Goal: Task Accomplishment & Management: Complete application form

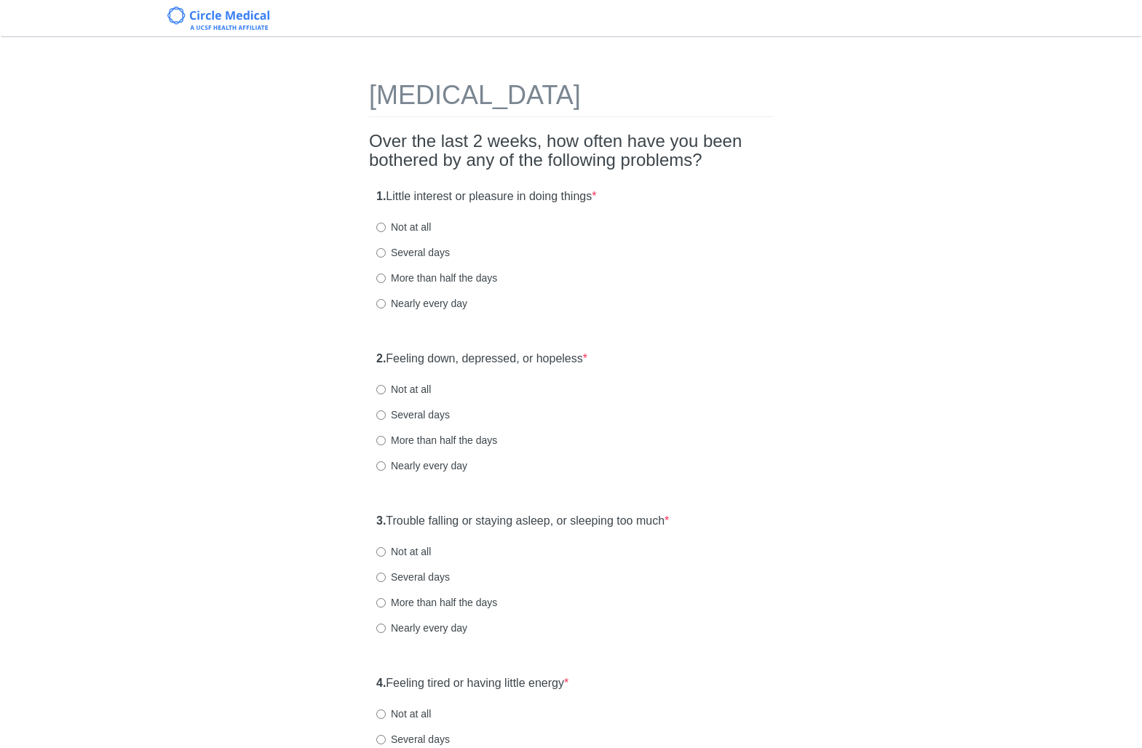
drag, startPoint x: 430, startPoint y: 255, endPoint x: 520, endPoint y: 265, distance: 90.1
click at [431, 255] on label "Several days" at bounding box center [413, 252] width 74 height 15
click at [386, 255] on input "Several days" at bounding box center [380, 252] width 9 height 9
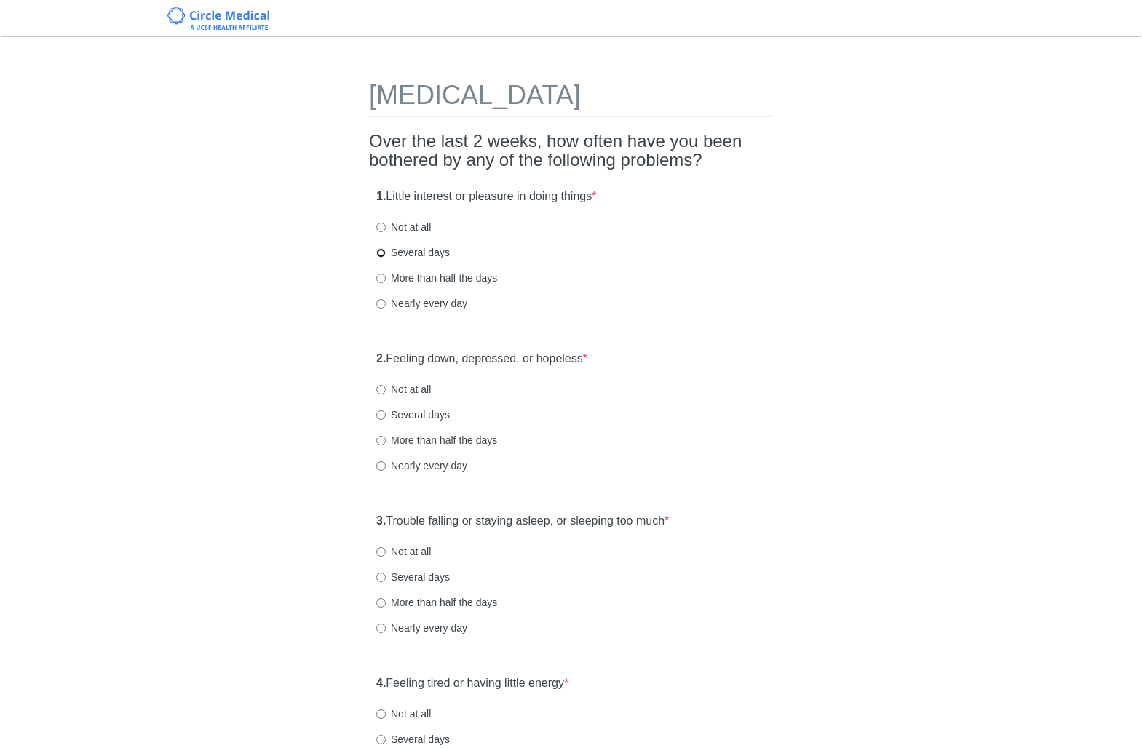
radio input "true"
click at [673, 280] on div "More than half the days" at bounding box center [570, 278] width 389 height 15
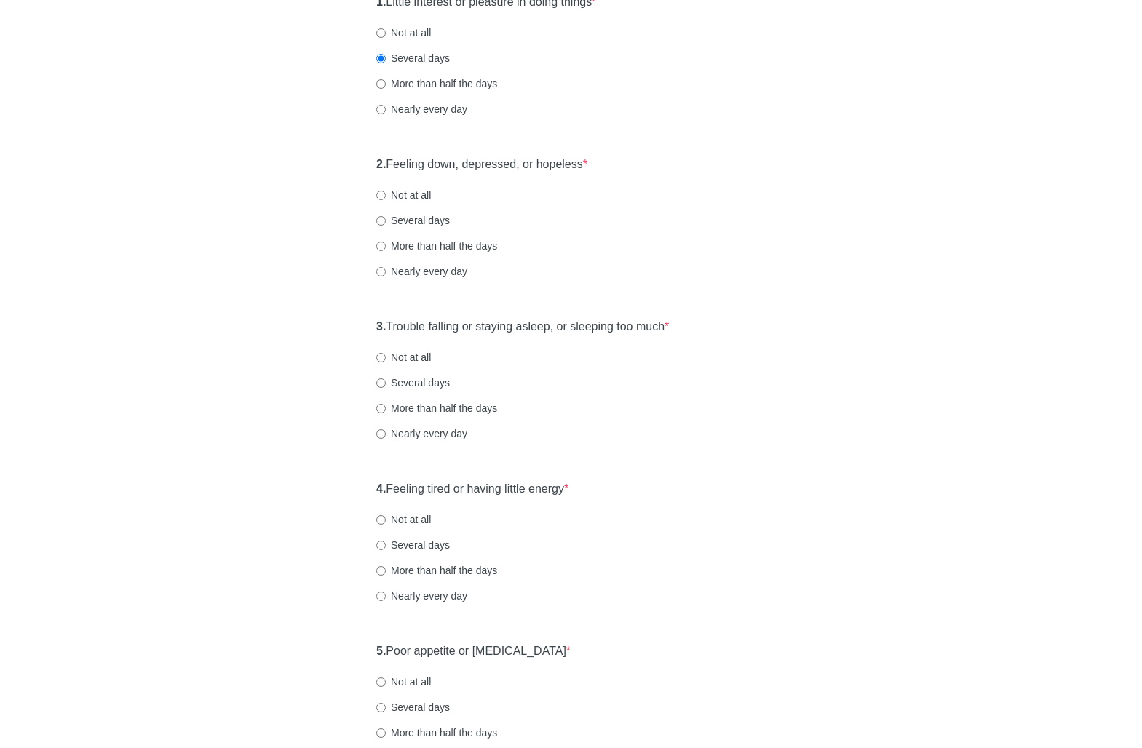
scroll to position [184, 0]
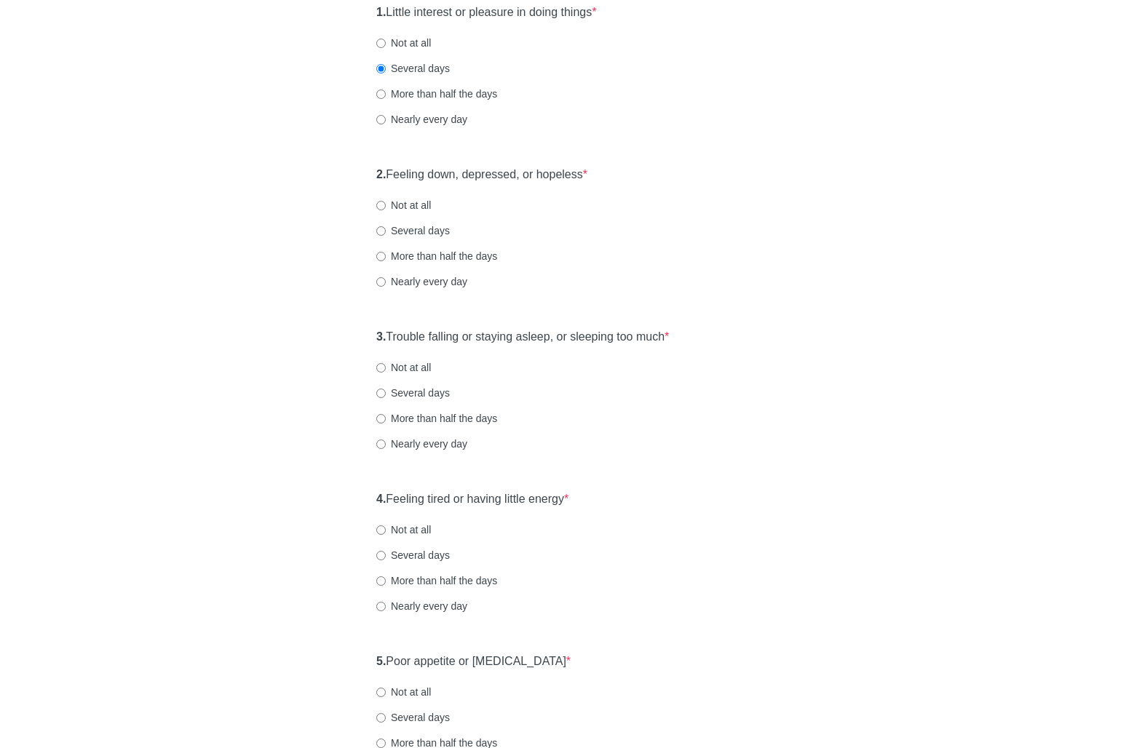
drag, startPoint x: 416, startPoint y: 233, endPoint x: 426, endPoint y: 232, distance: 9.5
click at [416, 233] on label "Several days" at bounding box center [413, 230] width 74 height 15
click at [386, 233] on input "Several days" at bounding box center [380, 230] width 9 height 9
radio input "true"
click at [657, 242] on div "2. Feeling down, depressed, or hopeless * Not at all Several days More than hal…" at bounding box center [571, 234] width 404 height 151
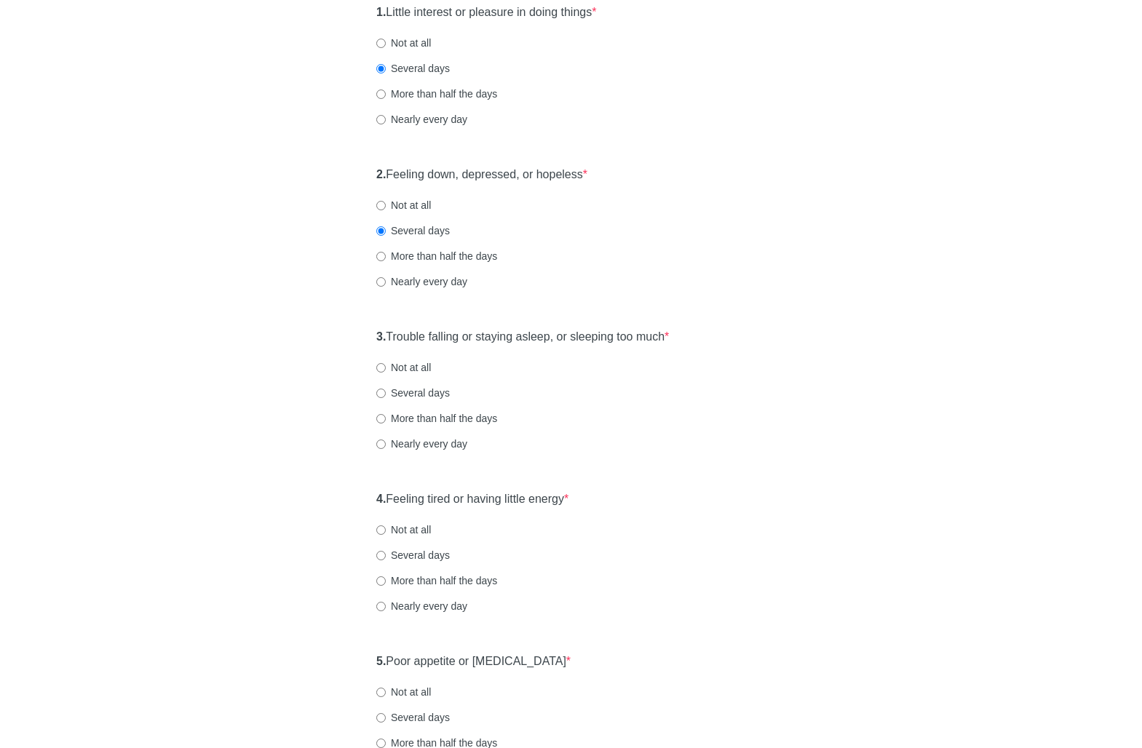
click at [679, 275] on div "Nearly every day" at bounding box center [570, 281] width 389 height 15
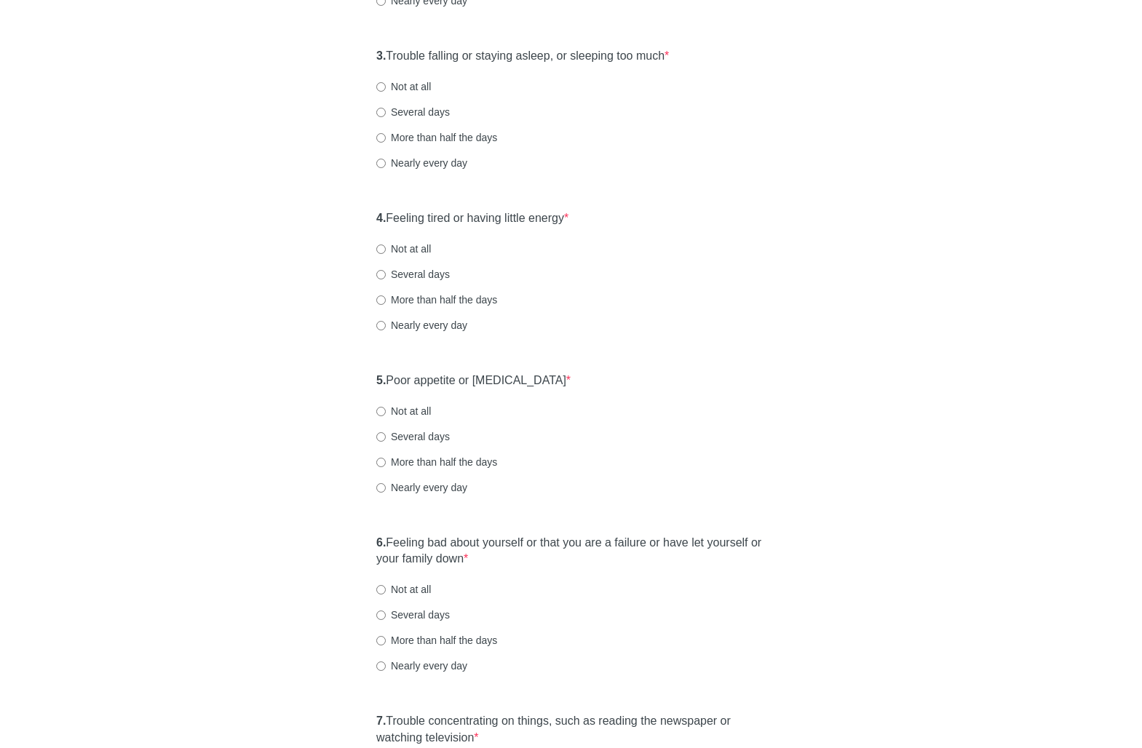
scroll to position [475, 0]
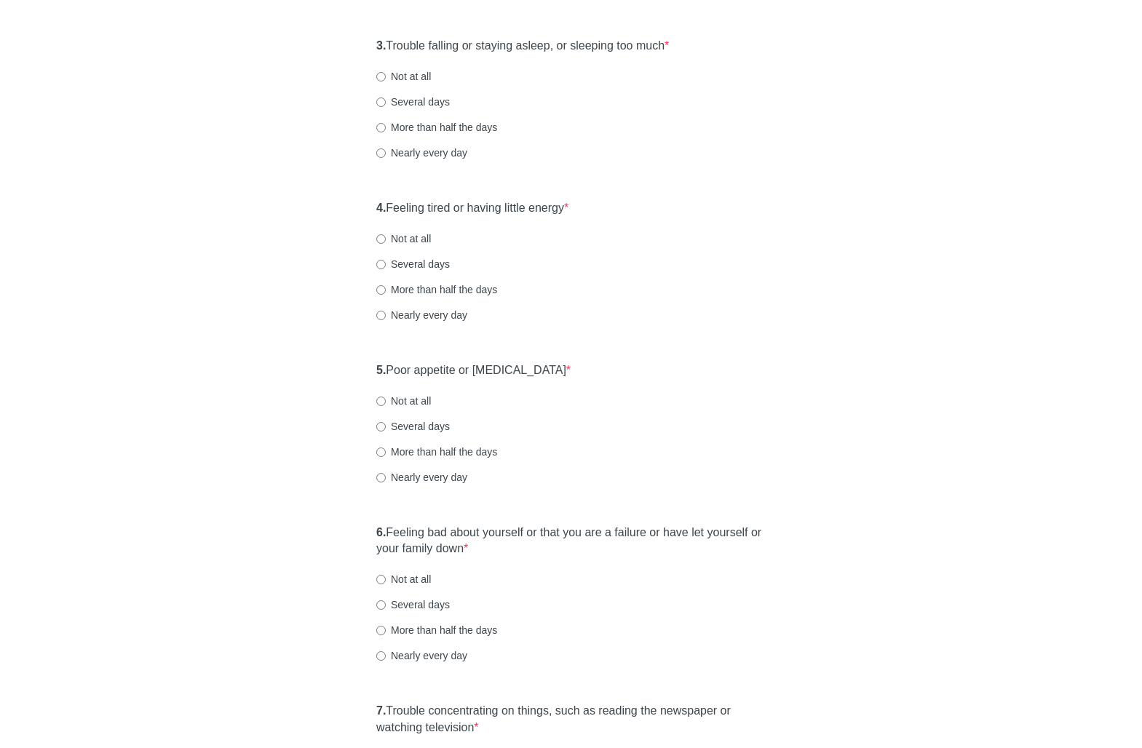
drag, startPoint x: 407, startPoint y: 122, endPoint x: 445, endPoint y: 127, distance: 38.8
click at [408, 122] on label "More than half the days" at bounding box center [436, 127] width 121 height 15
drag, startPoint x: 633, startPoint y: 154, endPoint x: 532, endPoint y: 155, distance: 100.5
click at [632, 154] on div "Nearly every day" at bounding box center [570, 153] width 389 height 15
click at [386, 132] on label "More than half the days" at bounding box center [436, 127] width 121 height 15
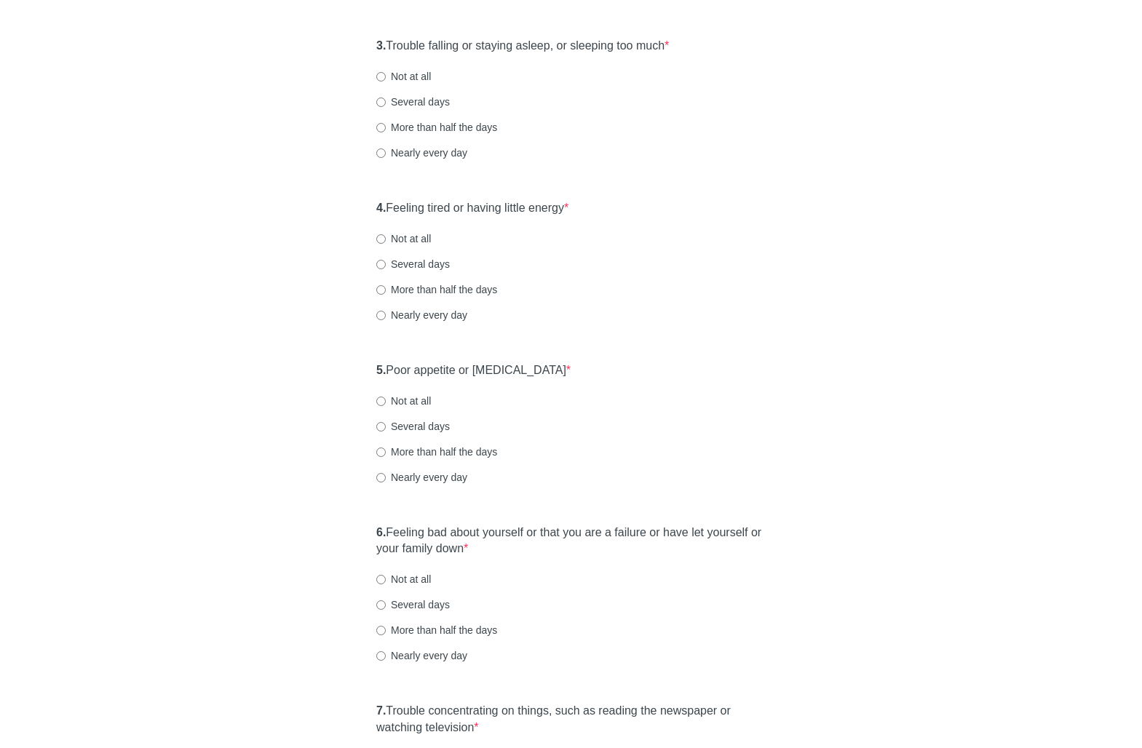
click at [386, 132] on input "More than half the days" at bounding box center [380, 127] width 9 height 9
radio input "true"
click at [617, 164] on div "3. Trouble falling or staying asleep, or sleeping too much * Not at all Several…" at bounding box center [571, 106] width 404 height 151
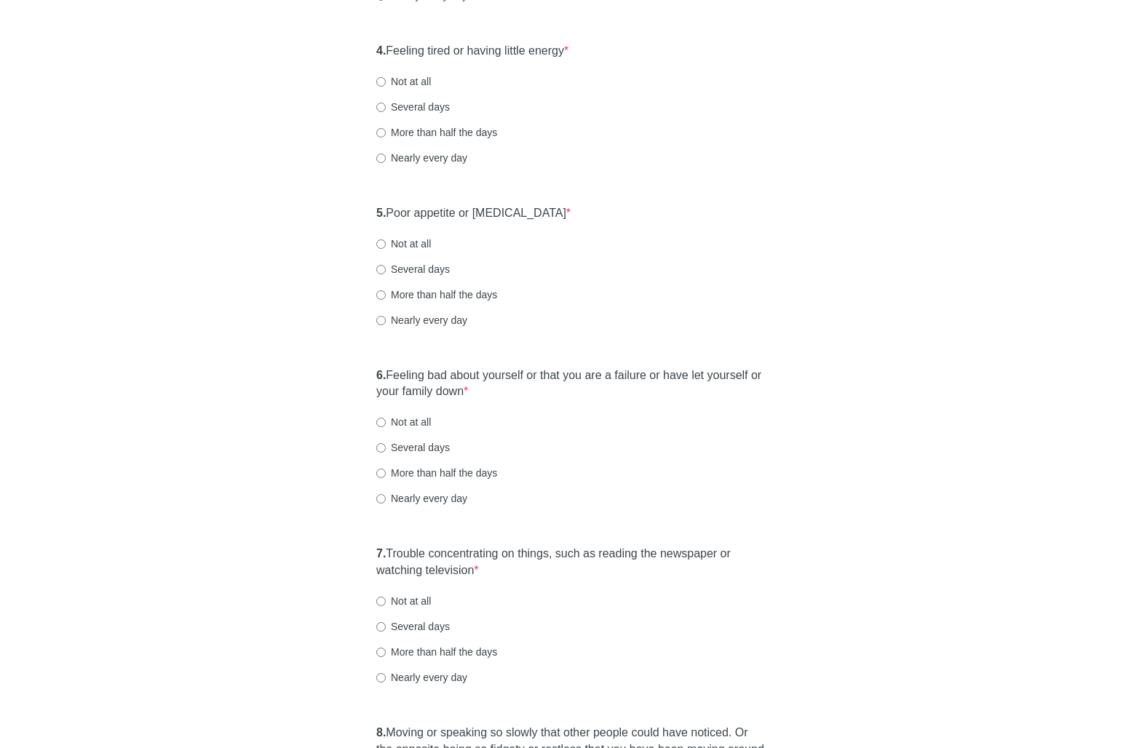
scroll to position [650, 0]
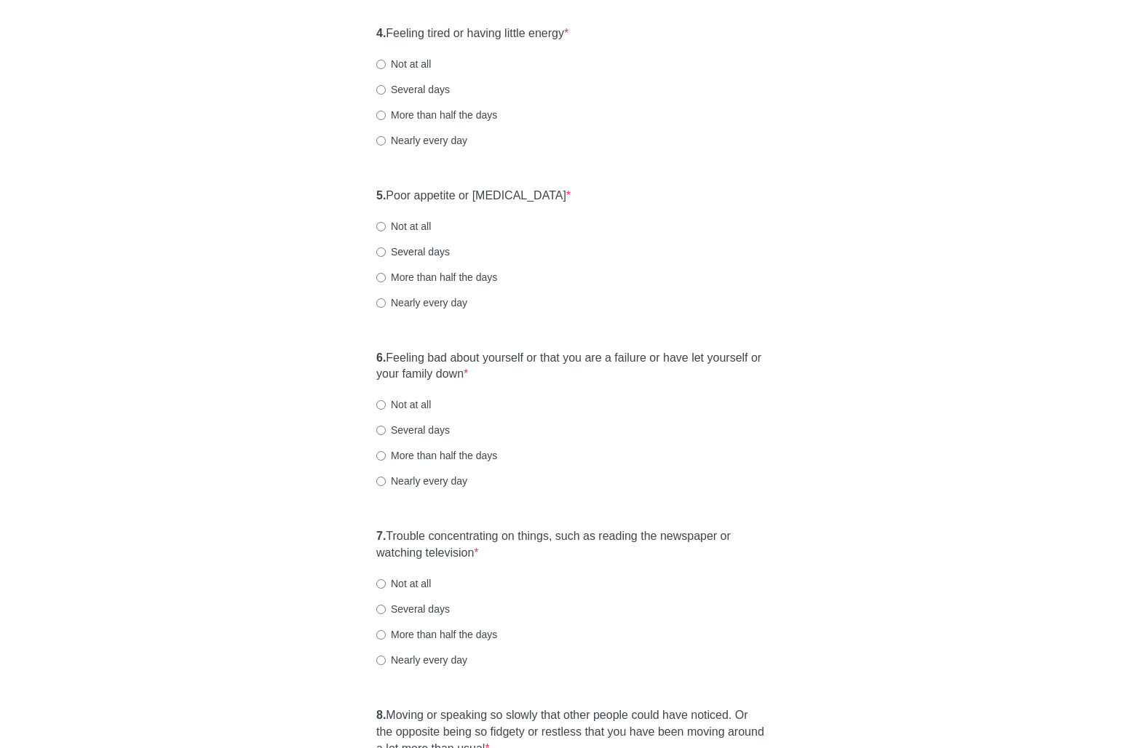
drag, startPoint x: 428, startPoint y: 116, endPoint x: 593, endPoint y: 139, distance: 166.9
click at [428, 116] on label "More than half the days" at bounding box center [436, 115] width 121 height 15
click at [386, 116] on input "More than half the days" at bounding box center [380, 115] width 9 height 9
radio input "true"
drag, startPoint x: 724, startPoint y: 158, endPoint x: 707, endPoint y: 169, distance: 20.0
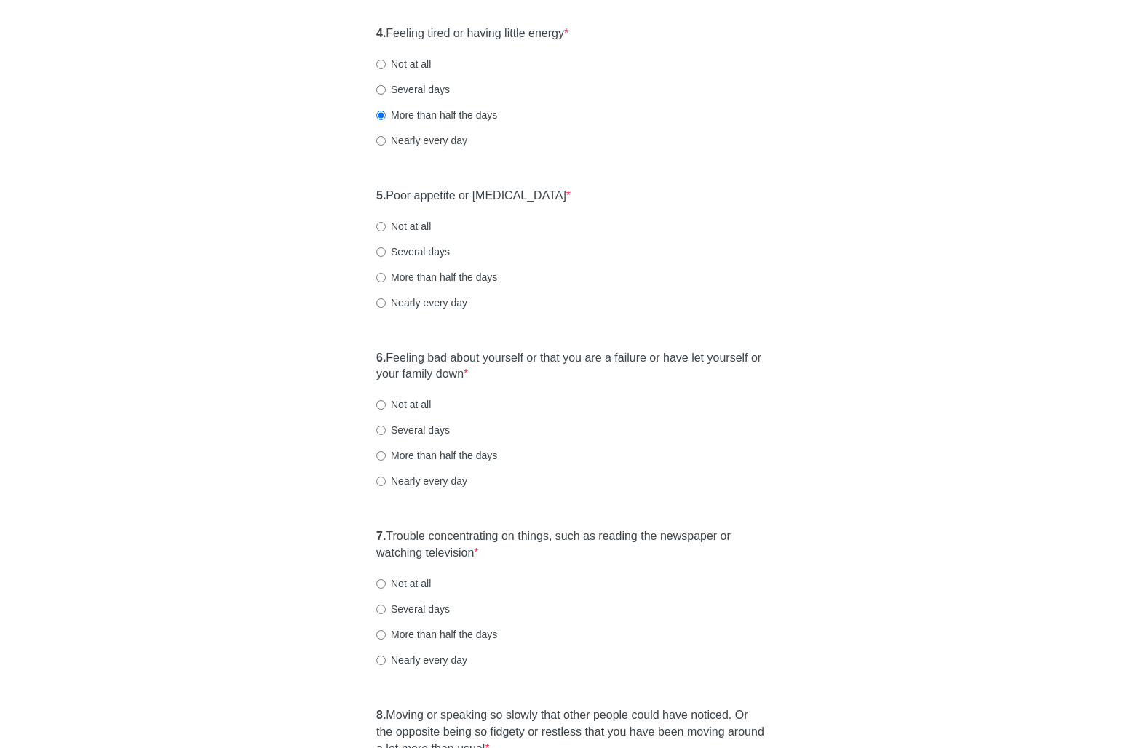
click at [724, 159] on div "4. Feeling tired or having little energy * Not at all Several days More than ha…" at bounding box center [571, 93] width 404 height 151
click at [520, 195] on label "5. Poor appetite or [MEDICAL_DATA] *" at bounding box center [473, 196] width 194 height 17
drag, startPoint x: 682, startPoint y: 226, endPoint x: 537, endPoint y: 262, distance: 149.3
click at [682, 226] on div "Not at all" at bounding box center [570, 226] width 389 height 15
click at [425, 247] on label "Several days" at bounding box center [413, 252] width 74 height 15
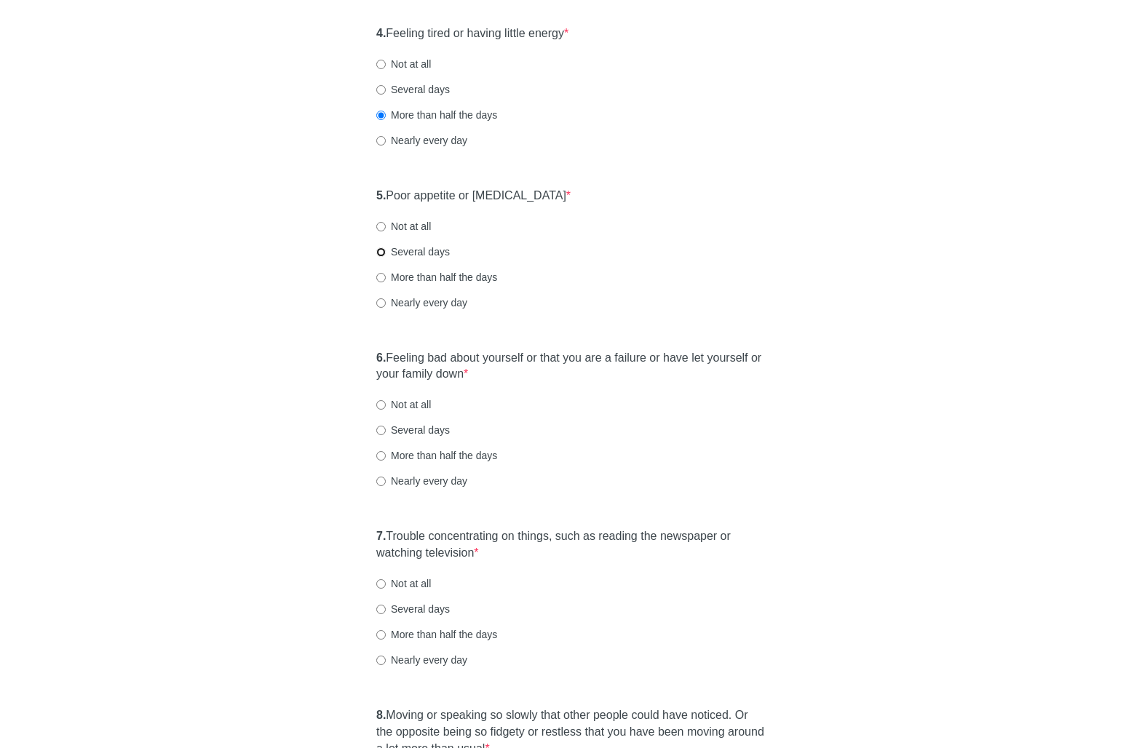
click at [386, 247] on input "Several days" at bounding box center [380, 251] width 9 height 9
radio input "true"
click at [648, 261] on div "5. Poor appetite or [MEDICAL_DATA] * Not at all Several days More than half the…" at bounding box center [571, 256] width 404 height 151
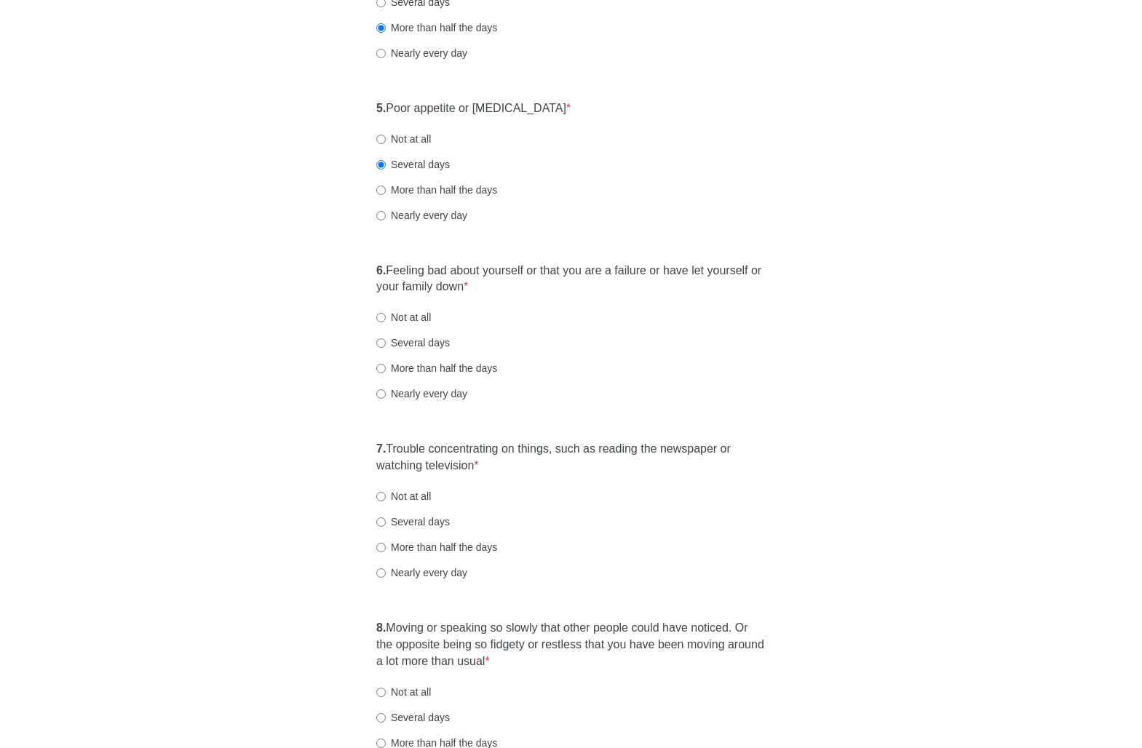
scroll to position [766, 0]
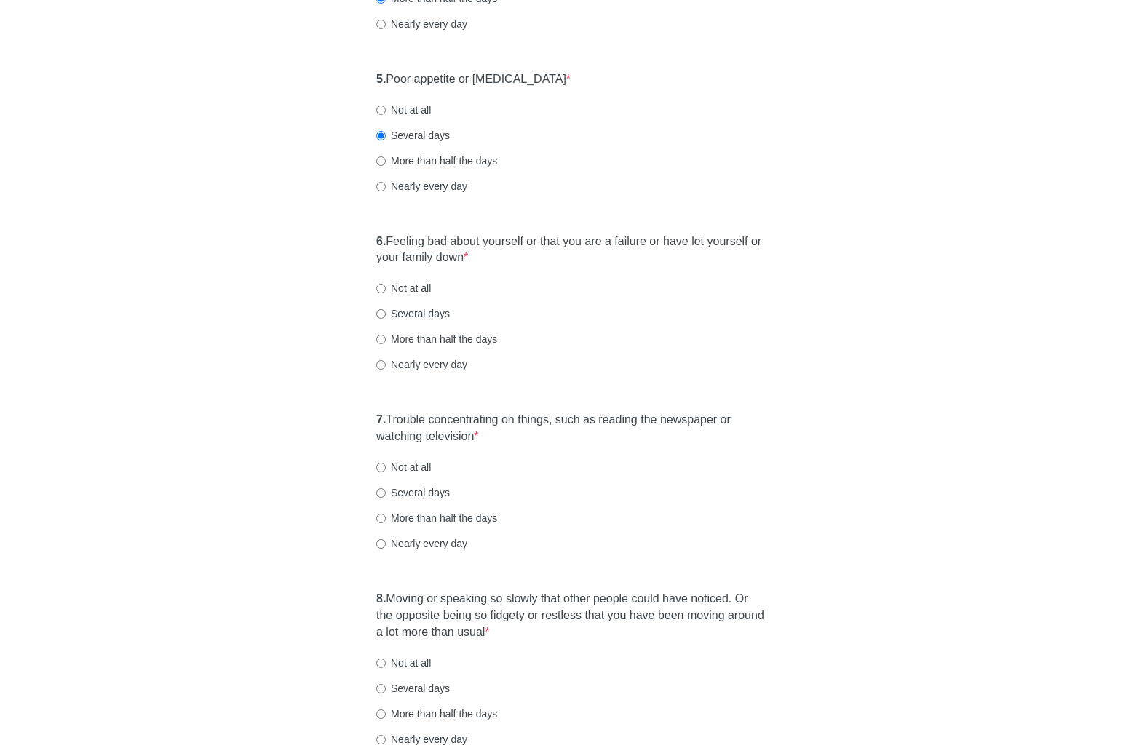
click at [605, 241] on label "6. Feeling bad about yourself or that you are a failure or have let yourself or…" at bounding box center [570, 250] width 389 height 33
click at [670, 333] on div "More than half the days" at bounding box center [570, 339] width 389 height 15
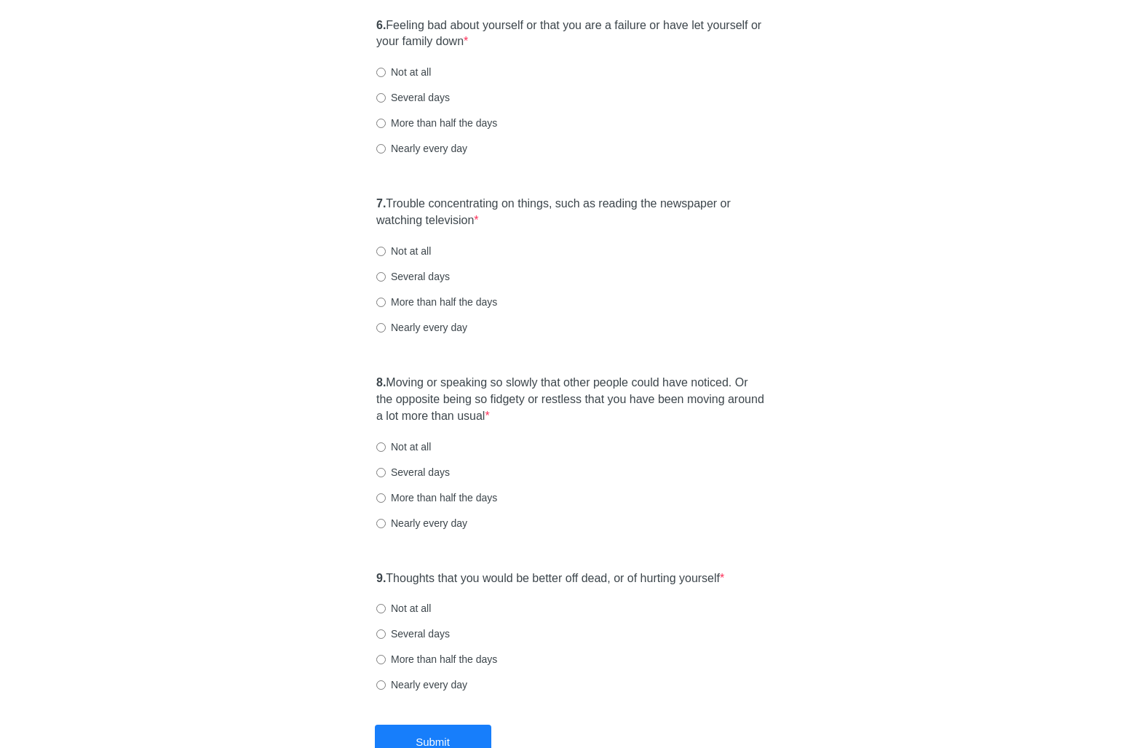
scroll to position [986, 0]
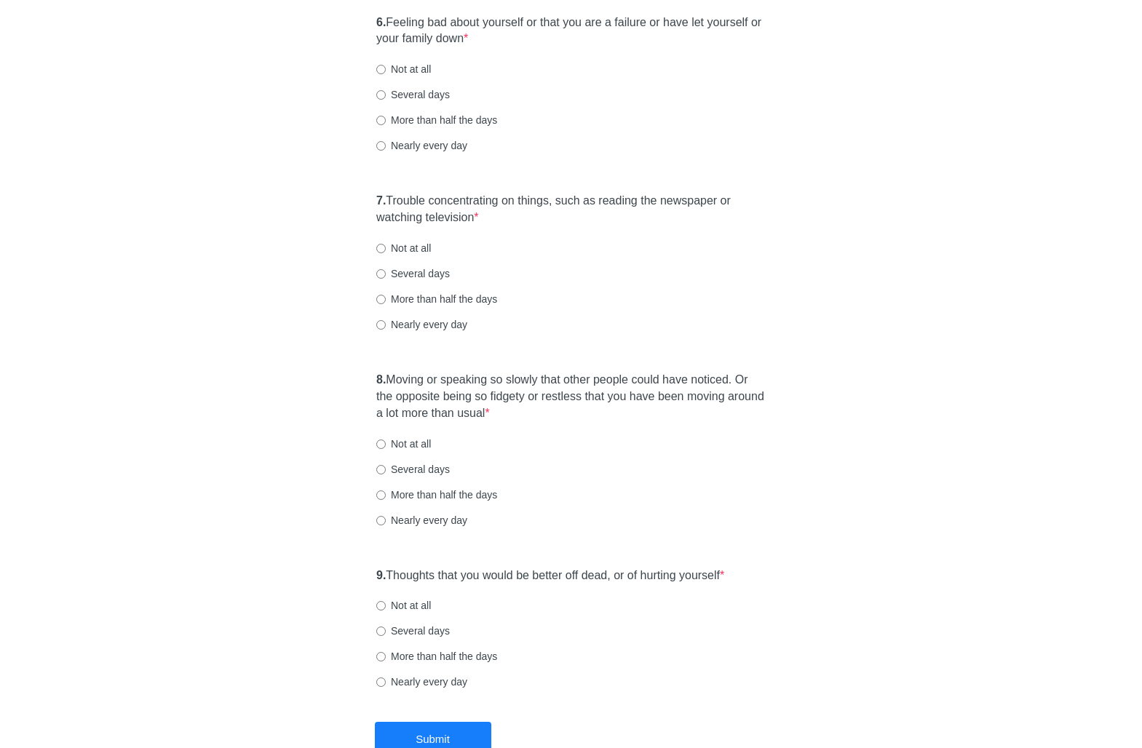
click at [419, 95] on label "Several days" at bounding box center [413, 94] width 74 height 15
click at [386, 95] on input "Several days" at bounding box center [380, 94] width 9 height 9
radio input "true"
click at [541, 200] on label "7. Trouble concentrating on things, such as reading the newspaper or watching t…" at bounding box center [570, 209] width 389 height 33
click at [593, 242] on div "Not at all" at bounding box center [570, 246] width 389 height 15
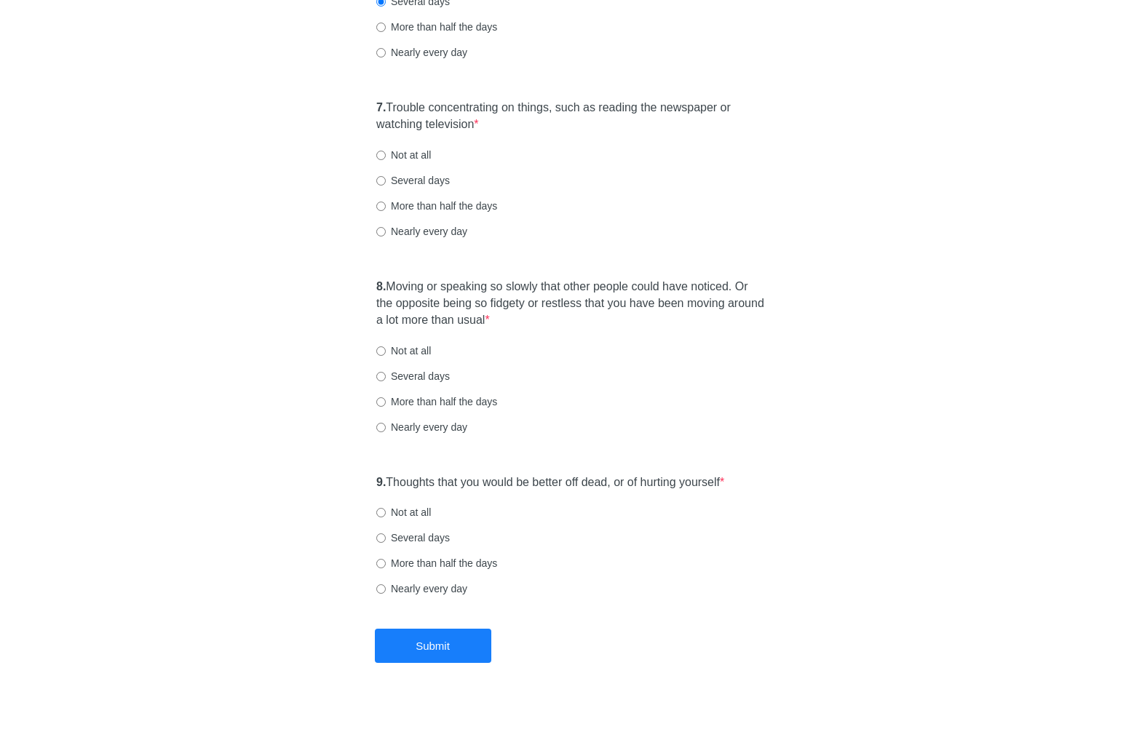
scroll to position [1078, 0]
click at [433, 178] on label "Several days" at bounding box center [413, 181] width 74 height 15
click at [386, 178] on input "Several days" at bounding box center [380, 181] width 9 height 9
radio input "true"
drag, startPoint x: 617, startPoint y: 182, endPoint x: 625, endPoint y: 245, distance: 63.7
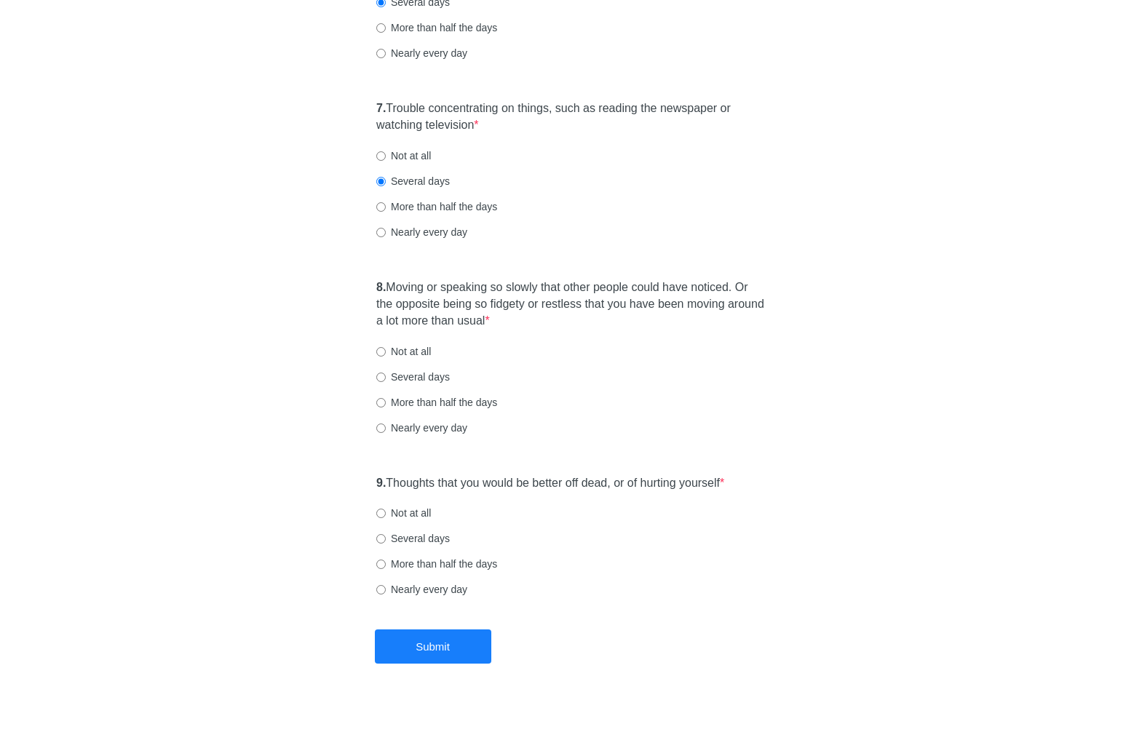
click at [617, 182] on div "Several days" at bounding box center [570, 181] width 389 height 15
click at [630, 288] on label "8. Moving or speaking so slowly that other people could have noticed. Or the op…" at bounding box center [570, 305] width 389 height 50
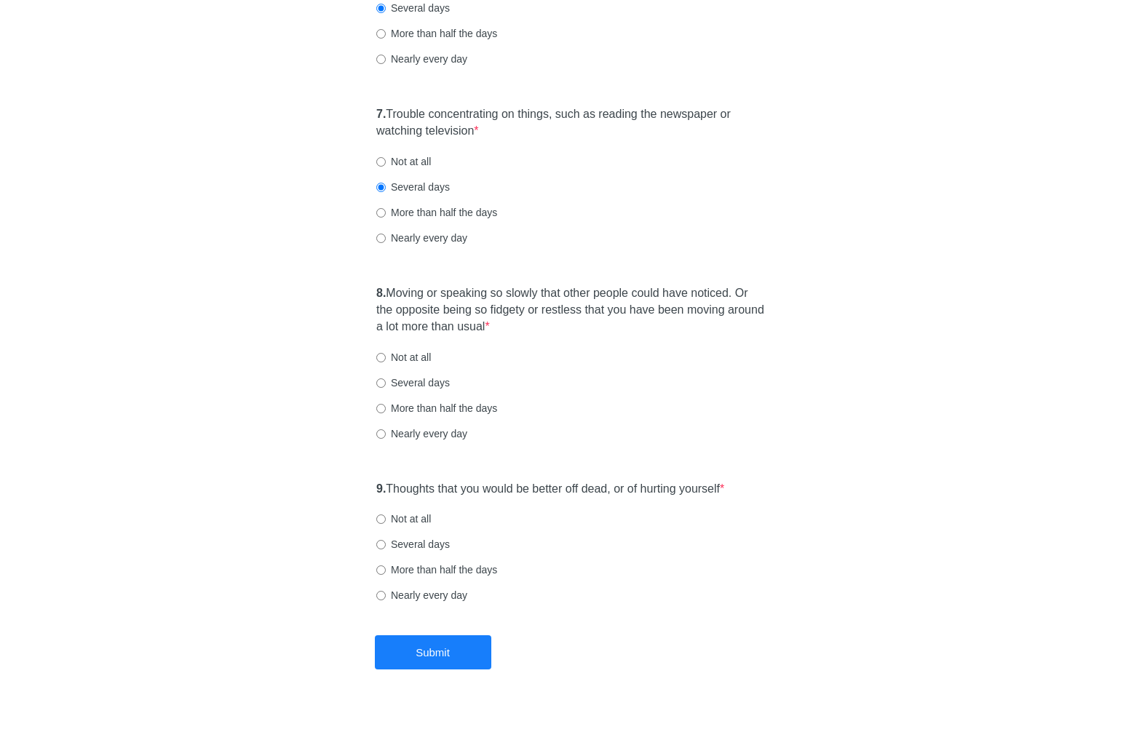
scroll to position [1074, 0]
click at [419, 349] on label "Not at all" at bounding box center [403, 356] width 55 height 15
click at [386, 352] on input "Not at all" at bounding box center [380, 356] width 9 height 9
radio input "true"
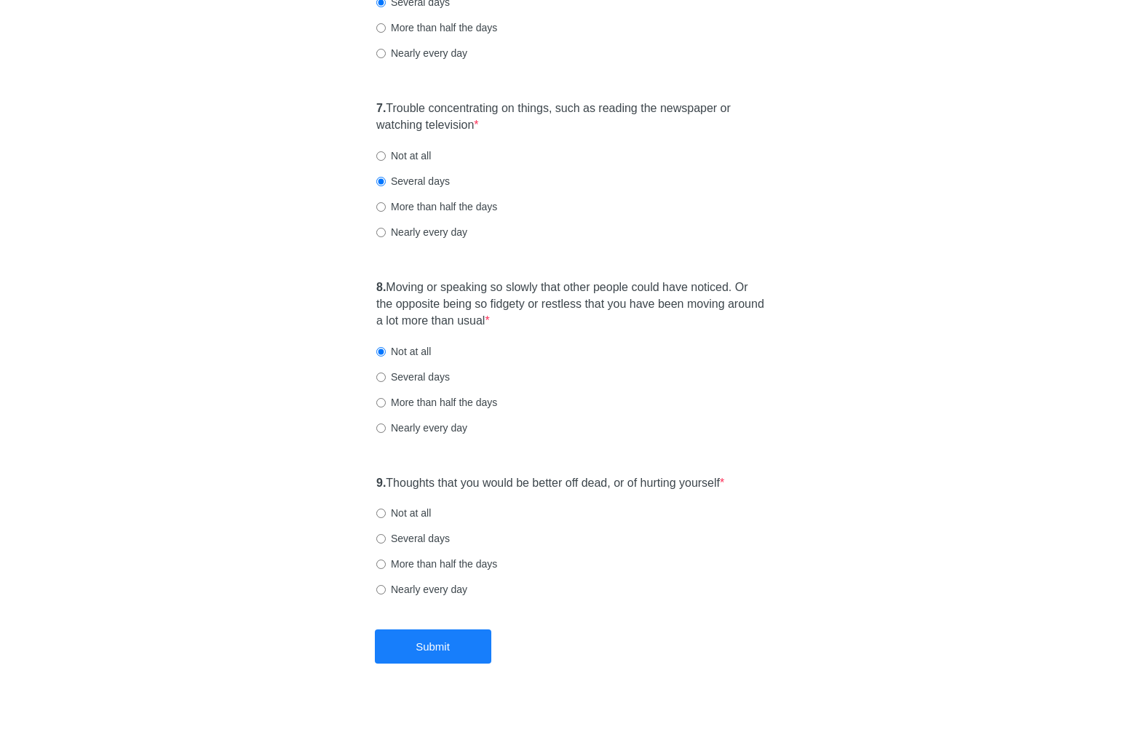
click at [592, 483] on label "9. Thoughts that you would be better off dead, or of hurting yourself *" at bounding box center [550, 483] width 348 height 17
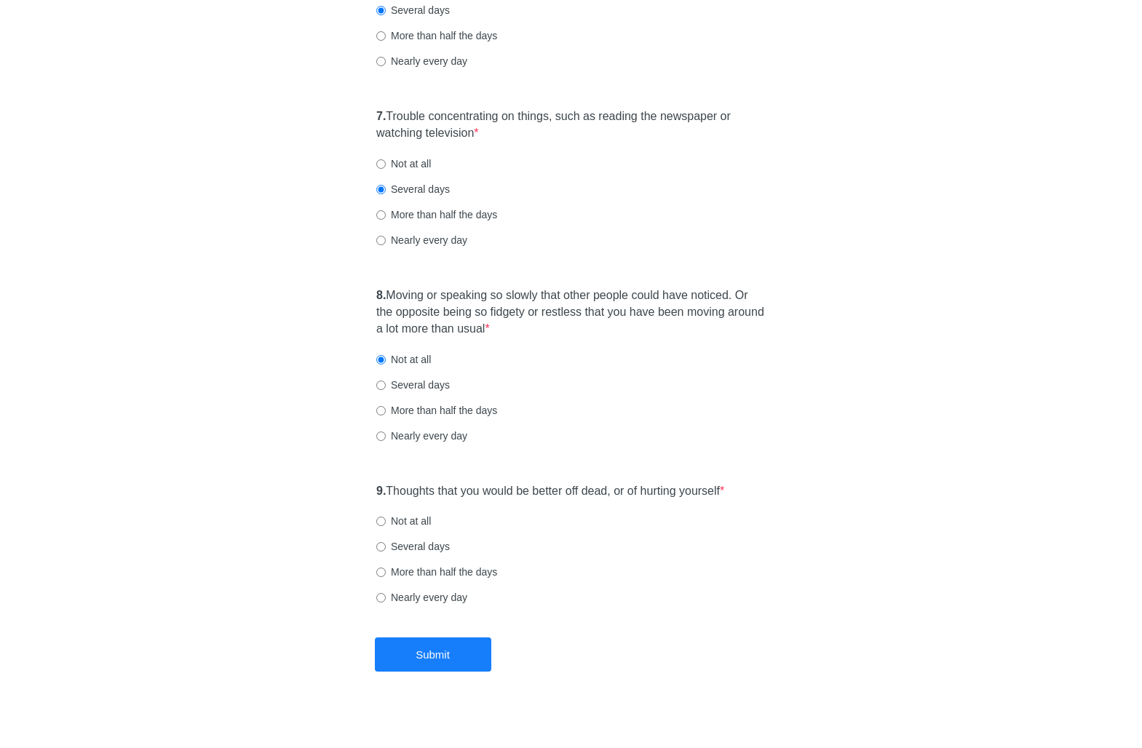
click at [712, 448] on div "8. Moving or speaking so slowly that other people could have noticed. Or the op…" at bounding box center [571, 372] width 404 height 185
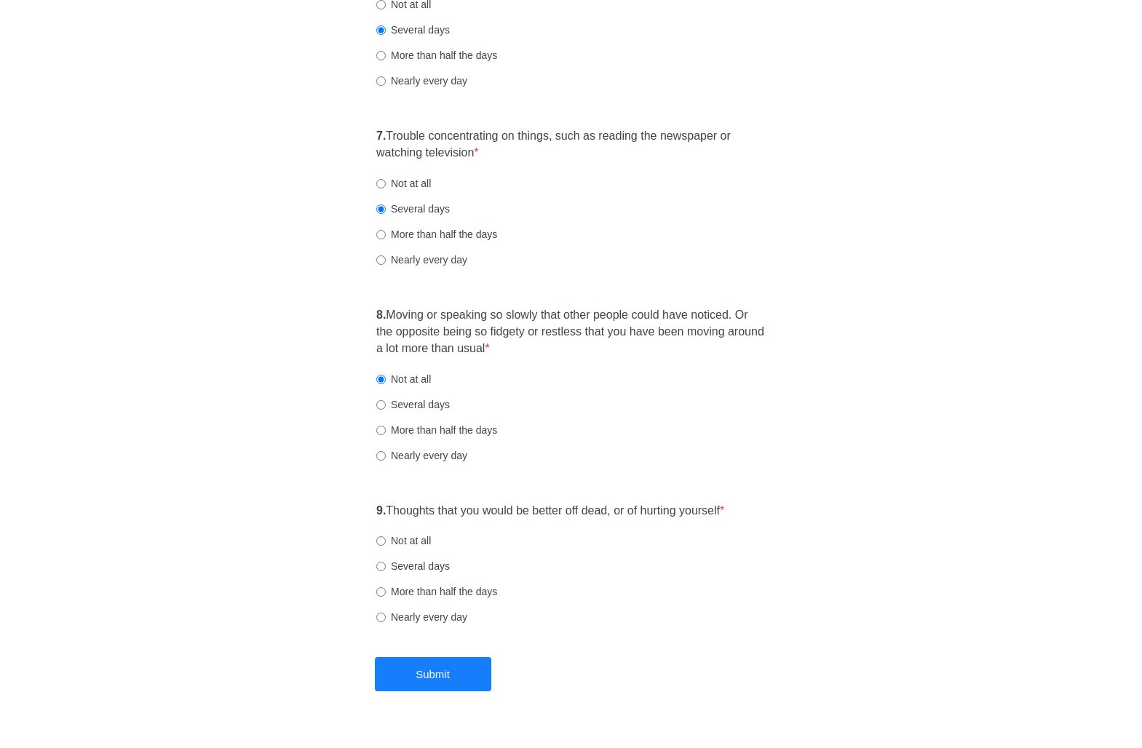
scroll to position [1050, 0]
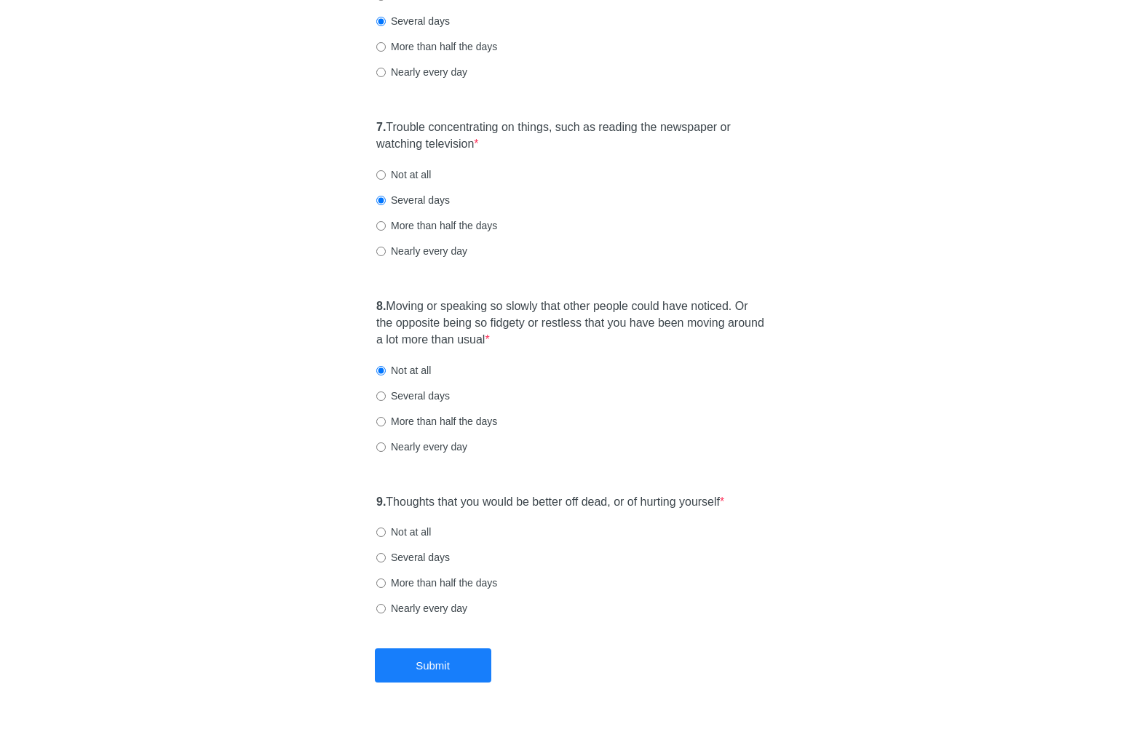
click at [411, 537] on label "Not at all" at bounding box center [403, 532] width 55 height 15
click at [386, 537] on input "Not at all" at bounding box center [380, 532] width 9 height 9
radio input "true"
click at [483, 668] on button "Submit" at bounding box center [433, 666] width 116 height 34
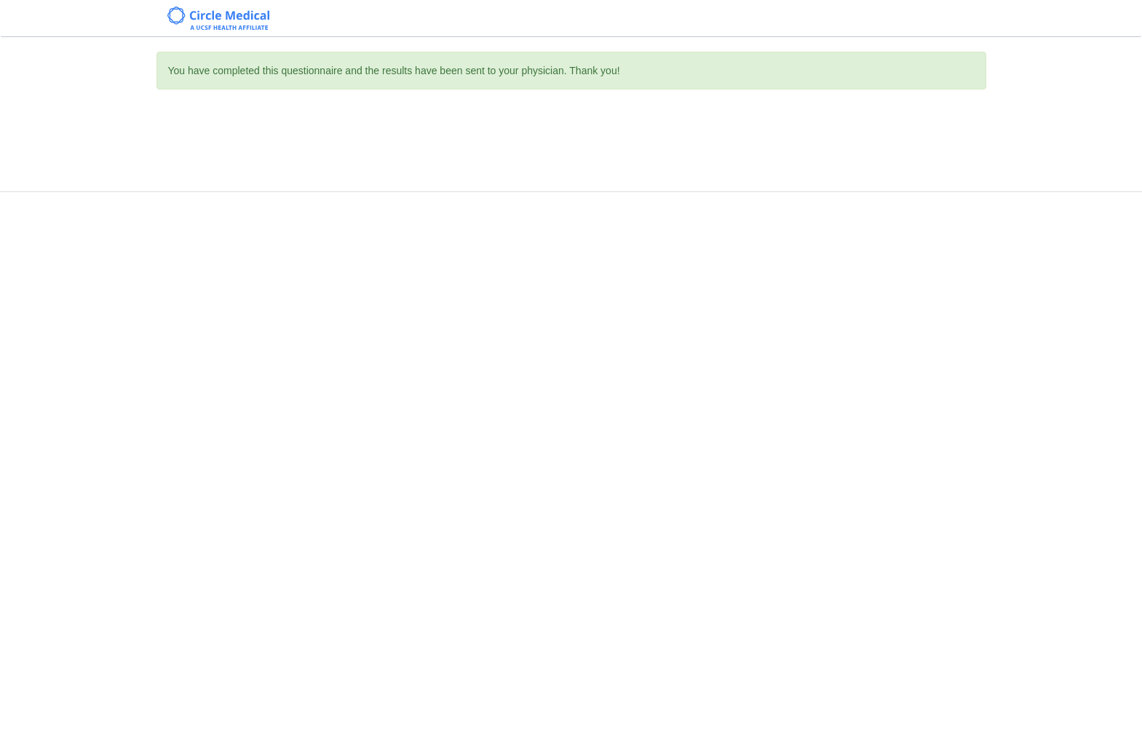
scroll to position [0, 0]
